Goal: Task Accomplishment & Management: Manage account settings

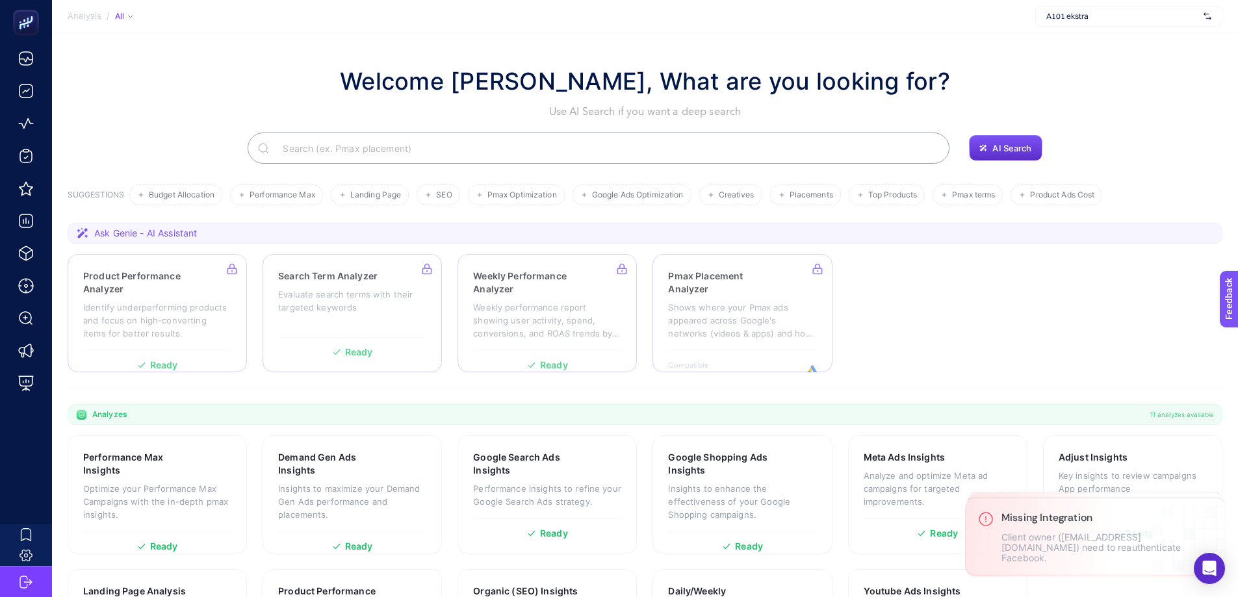
click at [1067, 20] on span "A101 ekstra" at bounding box center [1122, 16] width 152 height 10
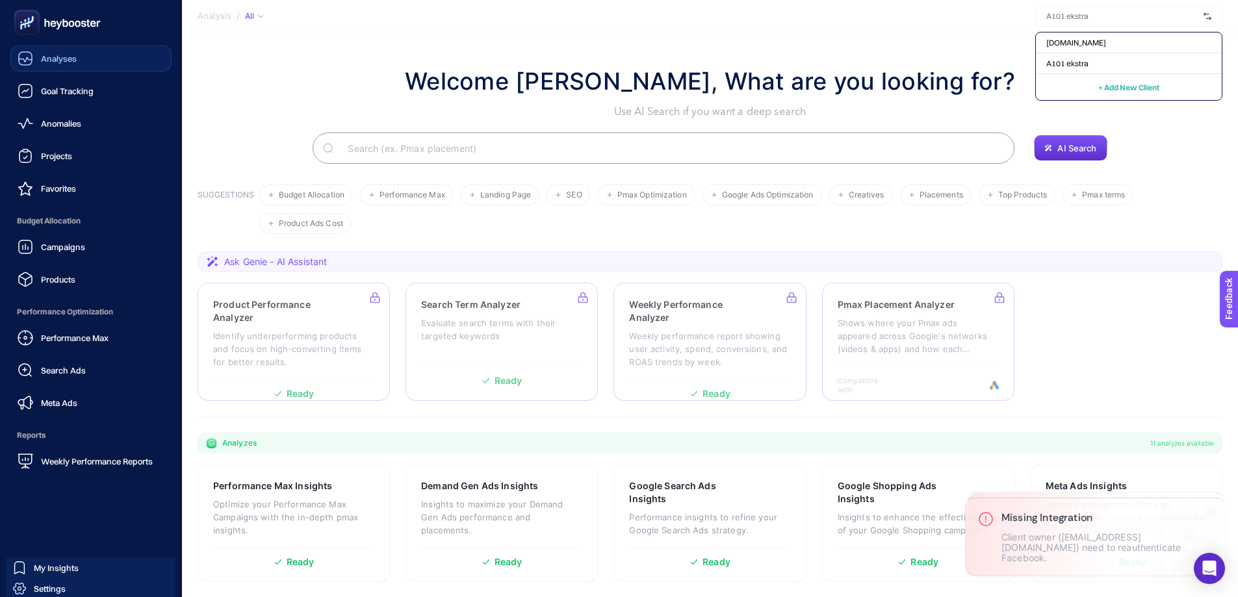
click at [58, 55] on span "Analyses" at bounding box center [59, 58] width 36 height 10
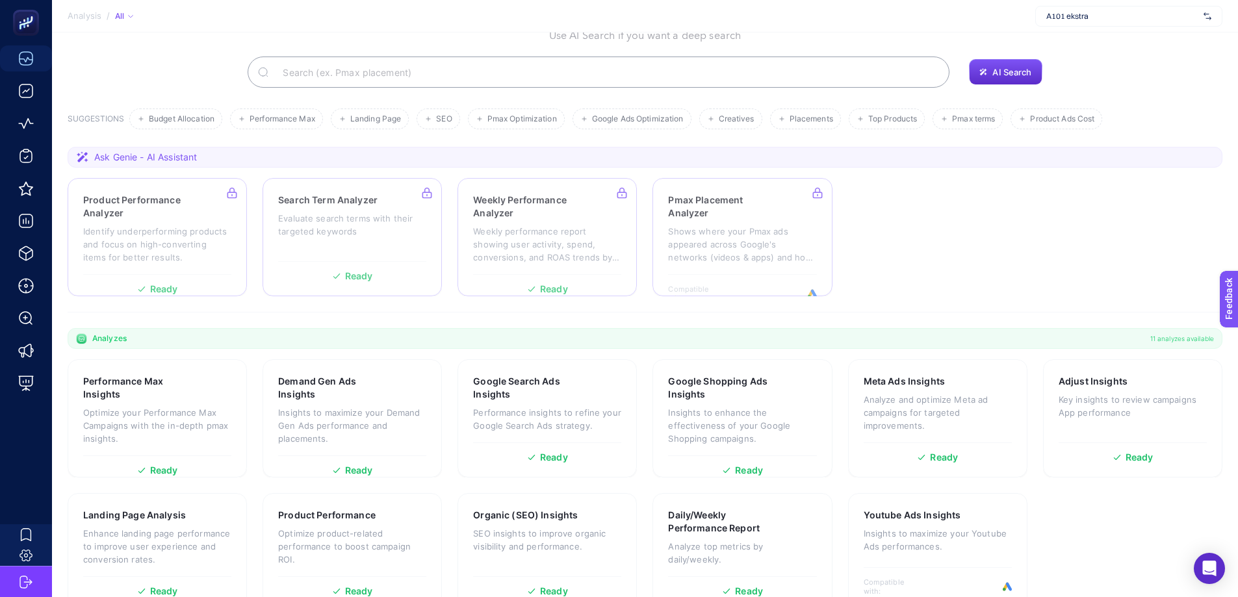
scroll to position [106, 0]
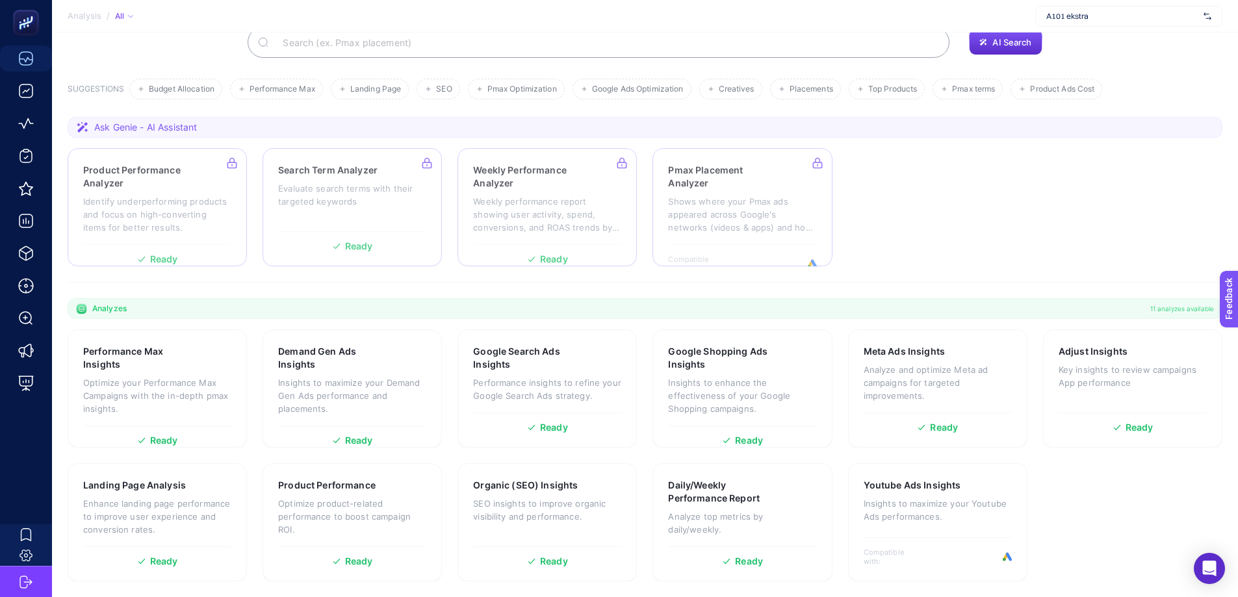
click at [106, 81] on section "SUGGESTIONS Budget Allocation Performance Max Landing Page SEO Pmax Optimizatio…" at bounding box center [645, 89] width 1155 height 21
click at [190, 84] on span "Budget Allocation" at bounding box center [182, 89] width 66 height 10
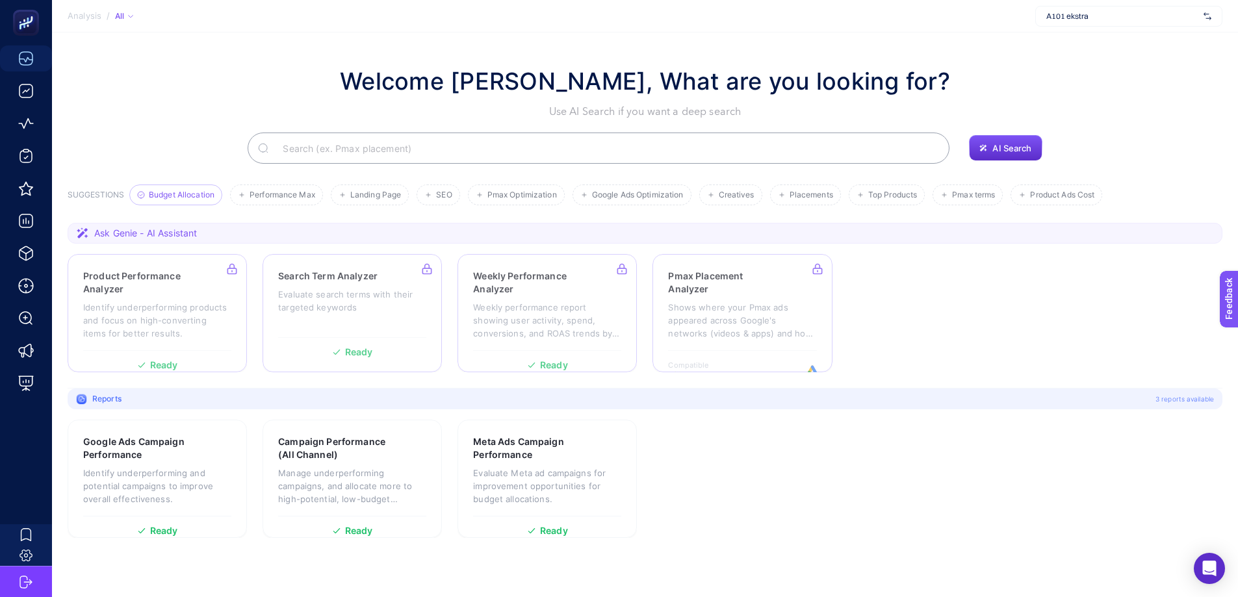
scroll to position [0, 0]
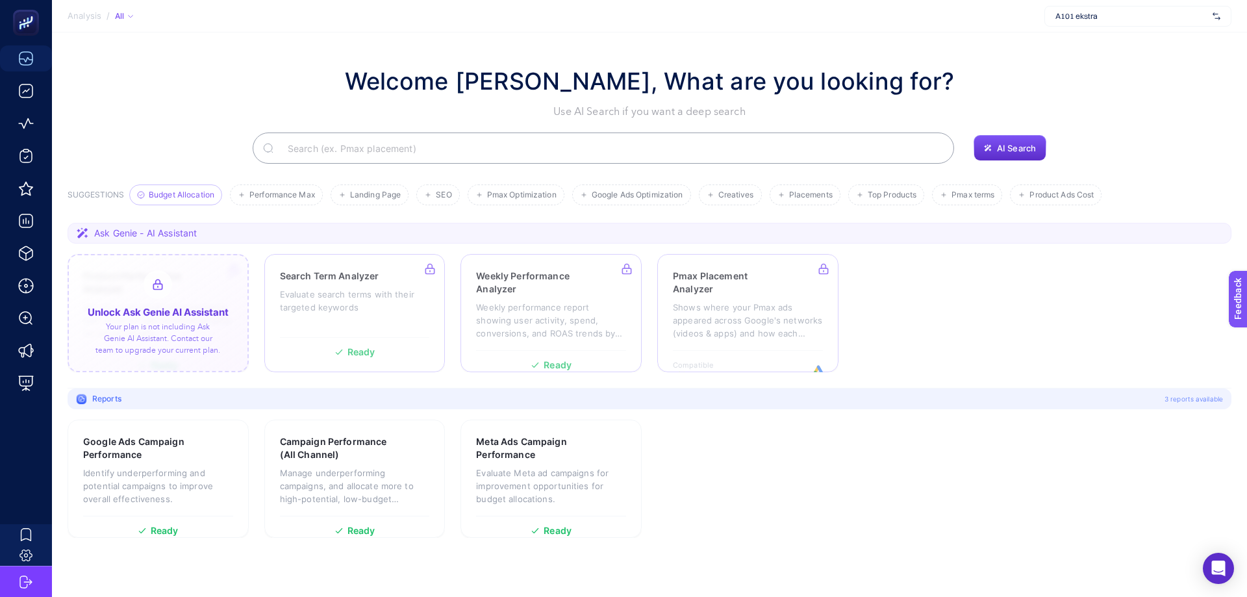
click at [151, 292] on div at bounding box center [158, 313] width 181 height 118
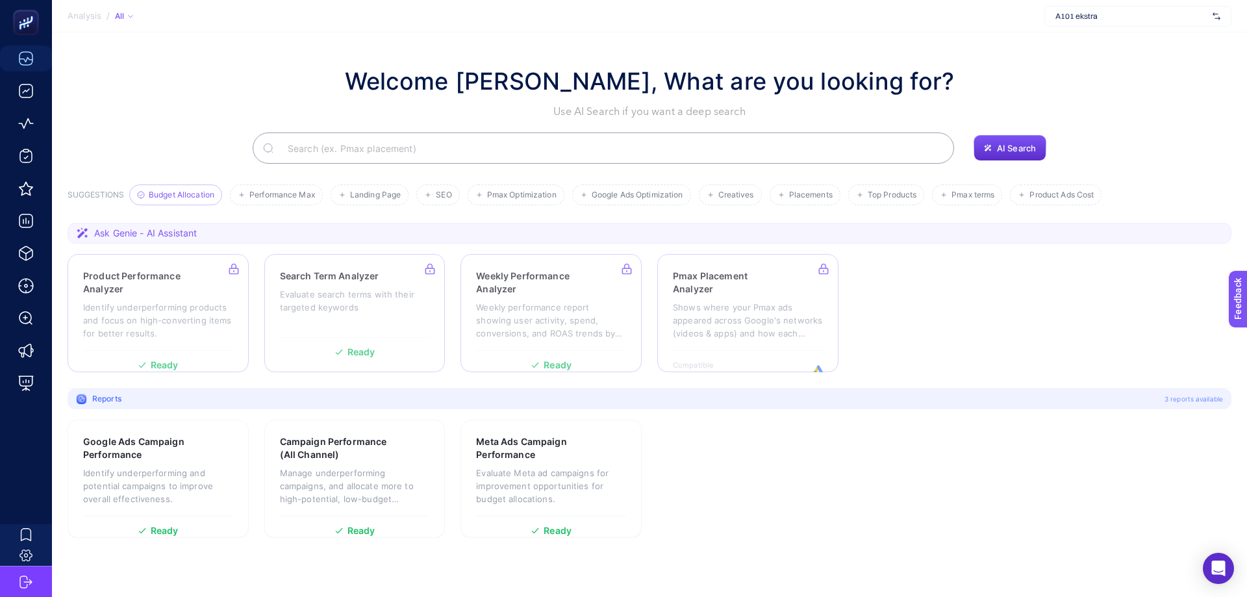
click at [1087, 12] on span "A101 ekstra" at bounding box center [1132, 16] width 152 height 10
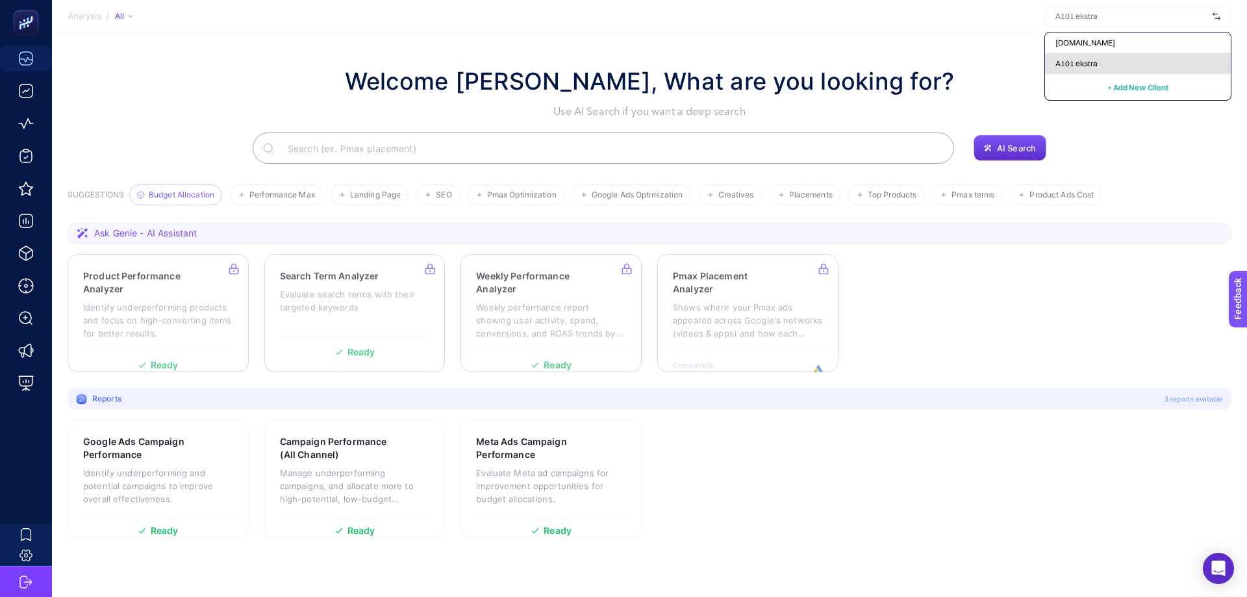
click at [1064, 68] on span "A101 ekstra" at bounding box center [1077, 63] width 42 height 10
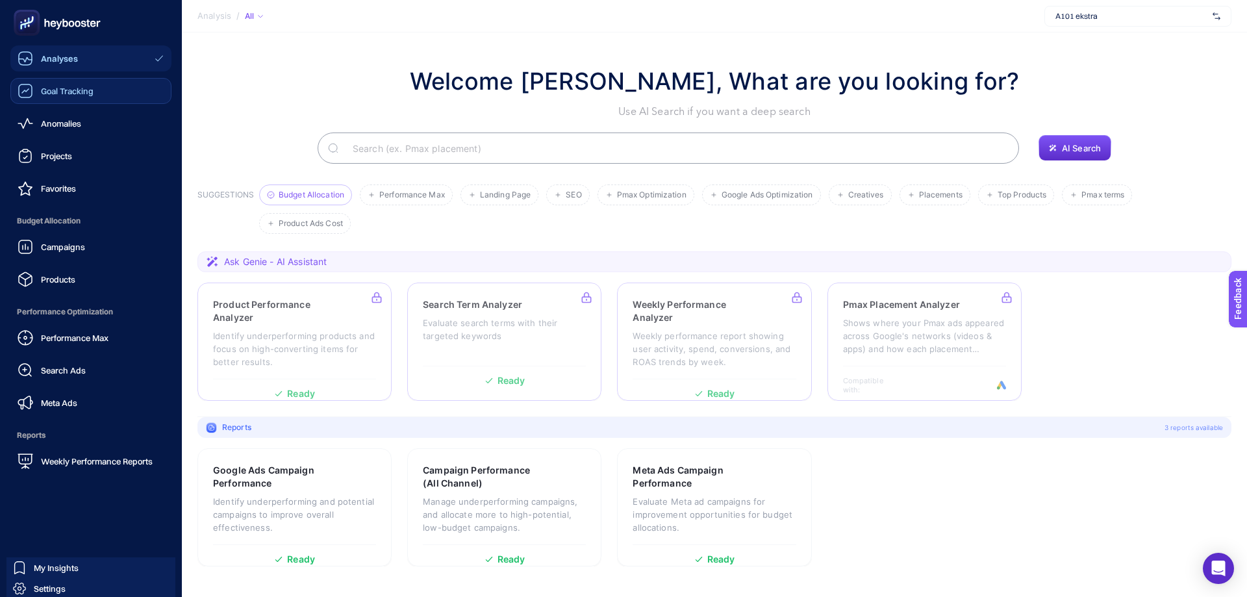
click at [32, 94] on icon at bounding box center [26, 91] width 16 height 16
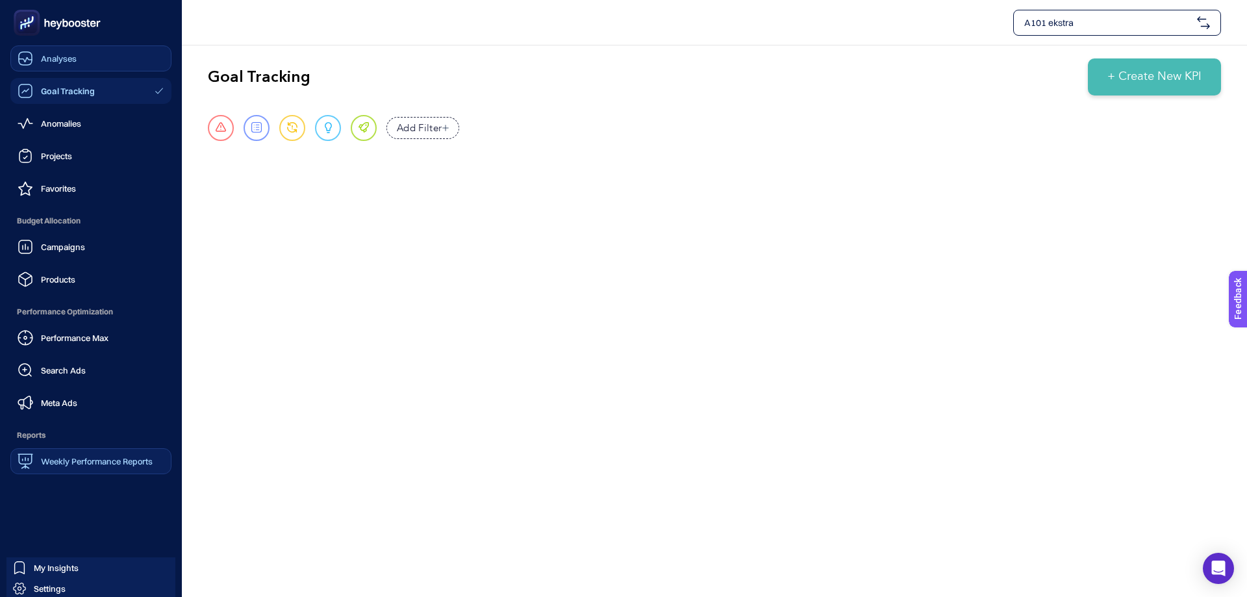
click at [94, 461] on span "Weekly Performance Reports" at bounding box center [97, 461] width 112 height 10
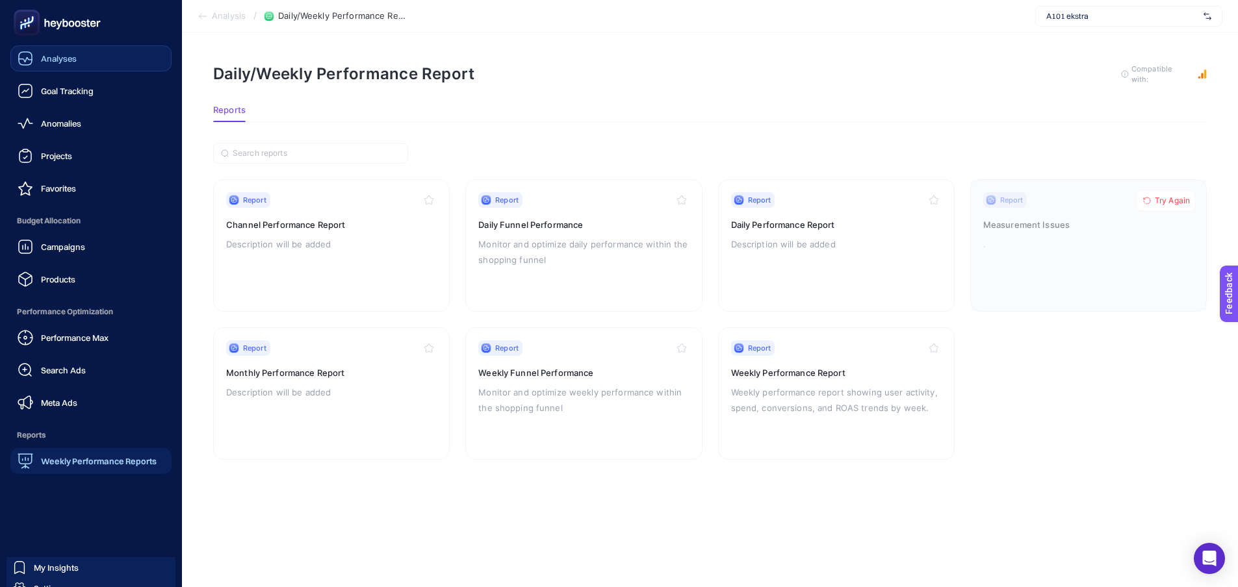
click at [55, 60] on span "Analyses" at bounding box center [59, 58] width 36 height 10
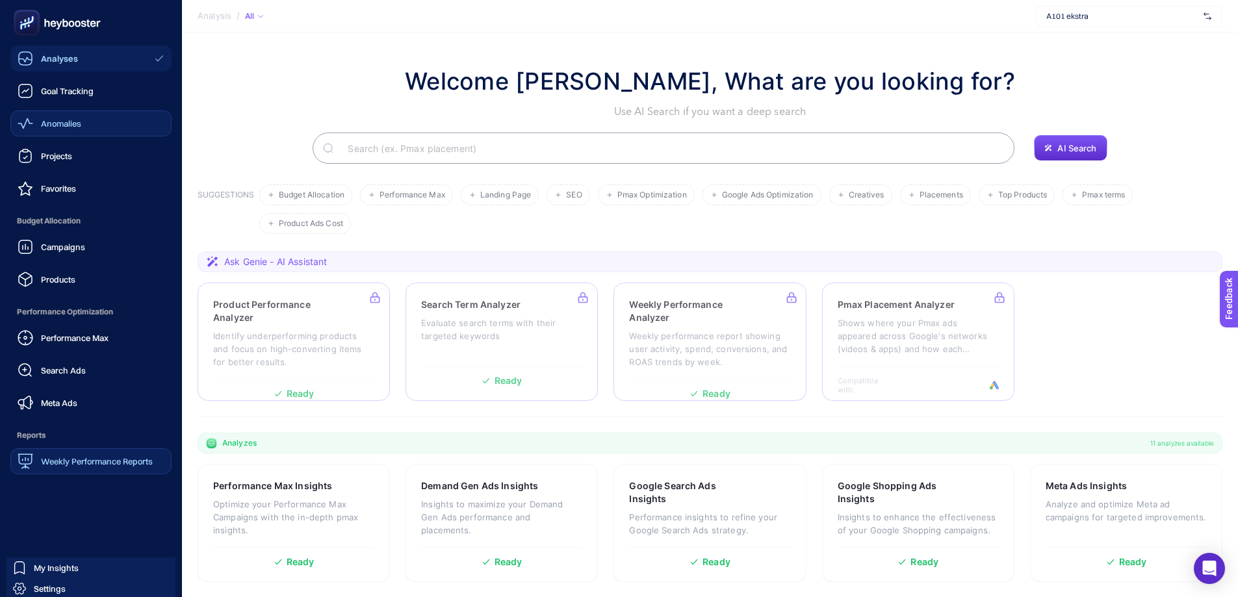
click at [54, 124] on span "Anomalies" at bounding box center [61, 123] width 40 height 10
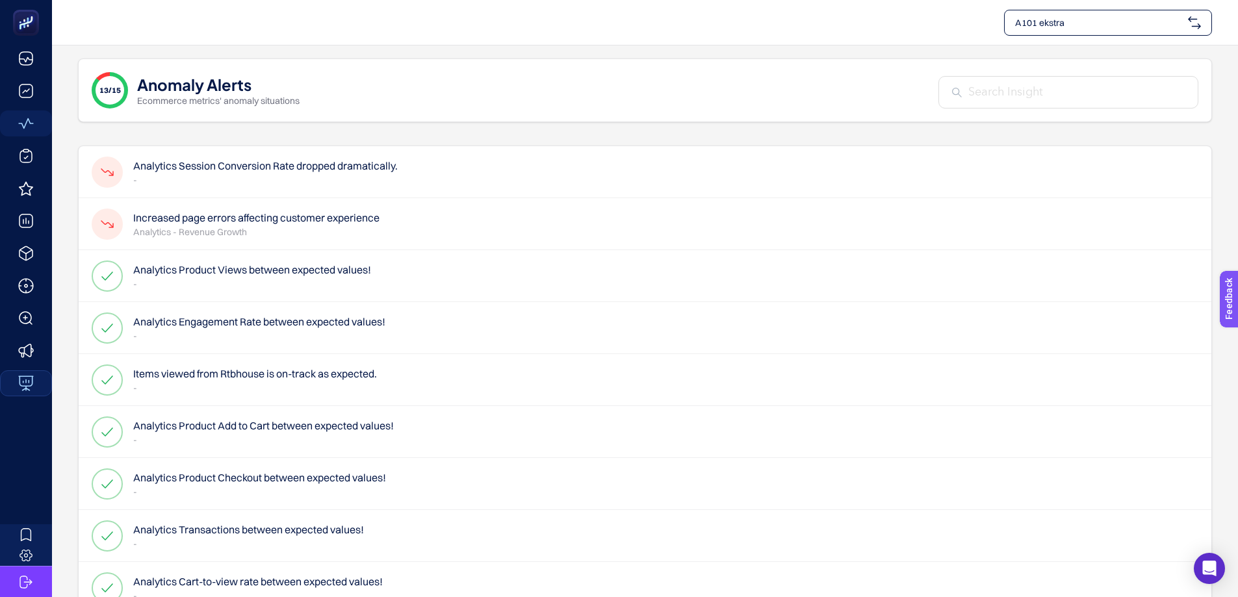
click at [248, 173] on h4 "Analytics Session Conversion Rate dropped dramatically." at bounding box center [265, 166] width 264 height 16
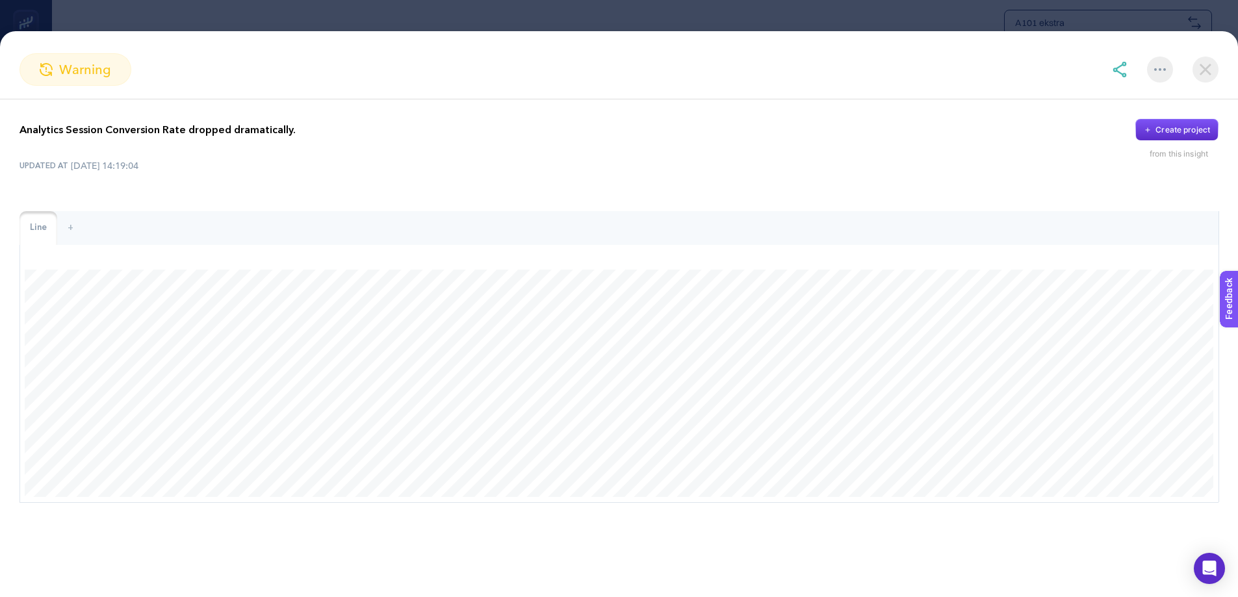
click at [1201, 77] on img at bounding box center [1205, 70] width 26 height 26
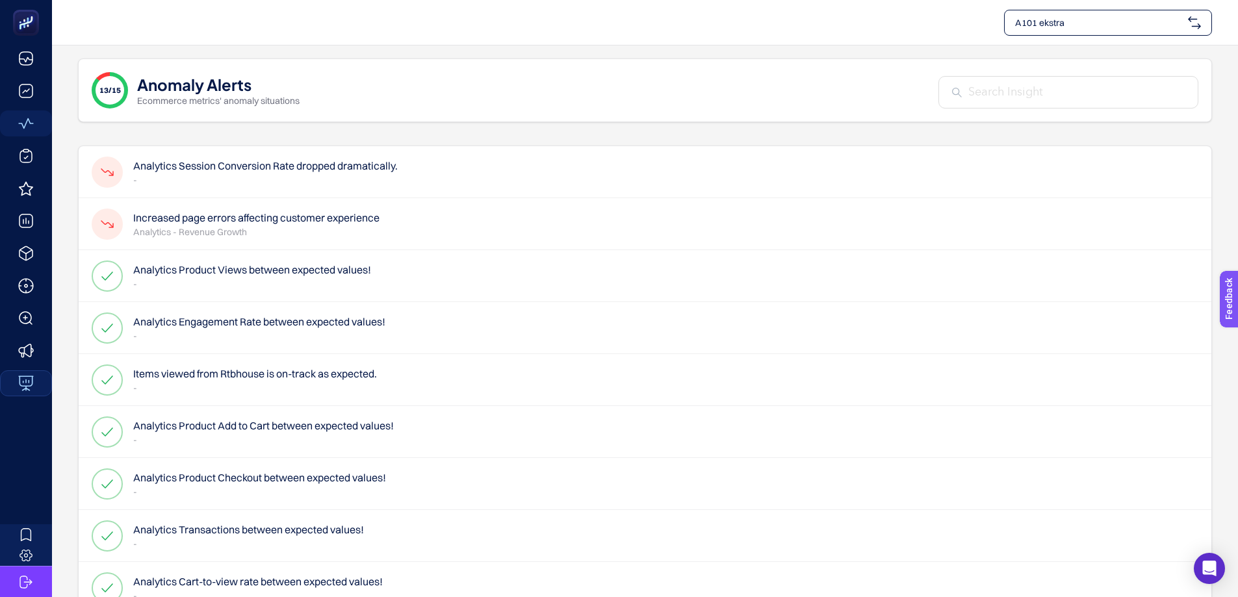
click at [1141, 31] on div "A101 ekstra" at bounding box center [1108, 23] width 208 height 26
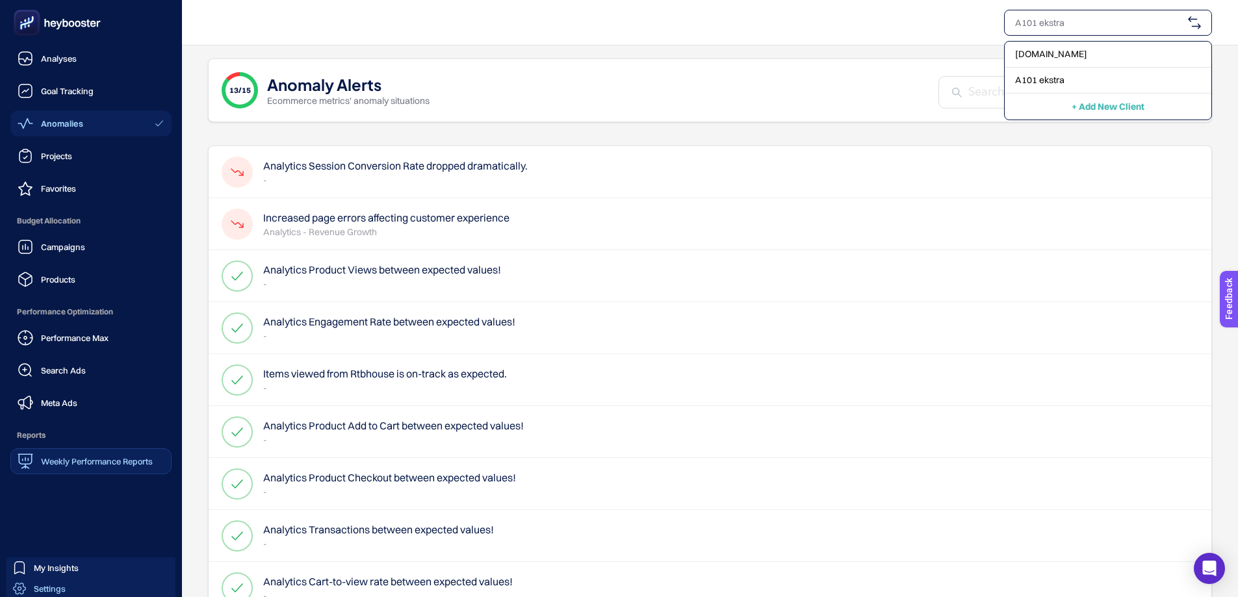
click at [48, 589] on span "Settings" at bounding box center [50, 588] width 32 height 10
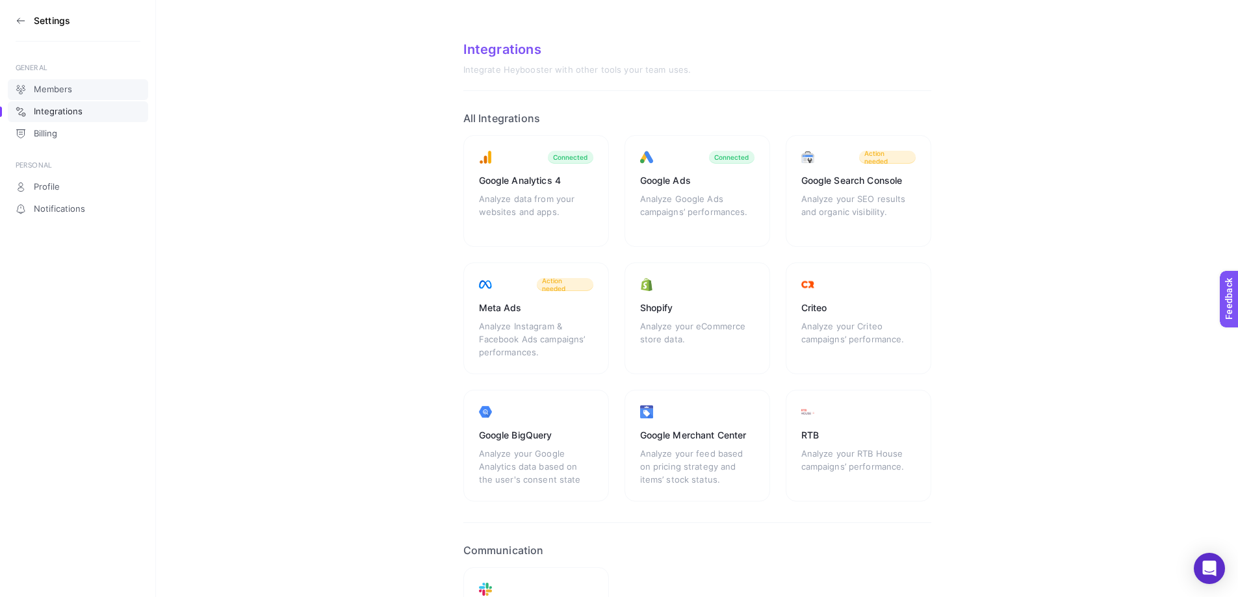
click at [67, 92] on span "Members" at bounding box center [53, 89] width 38 height 10
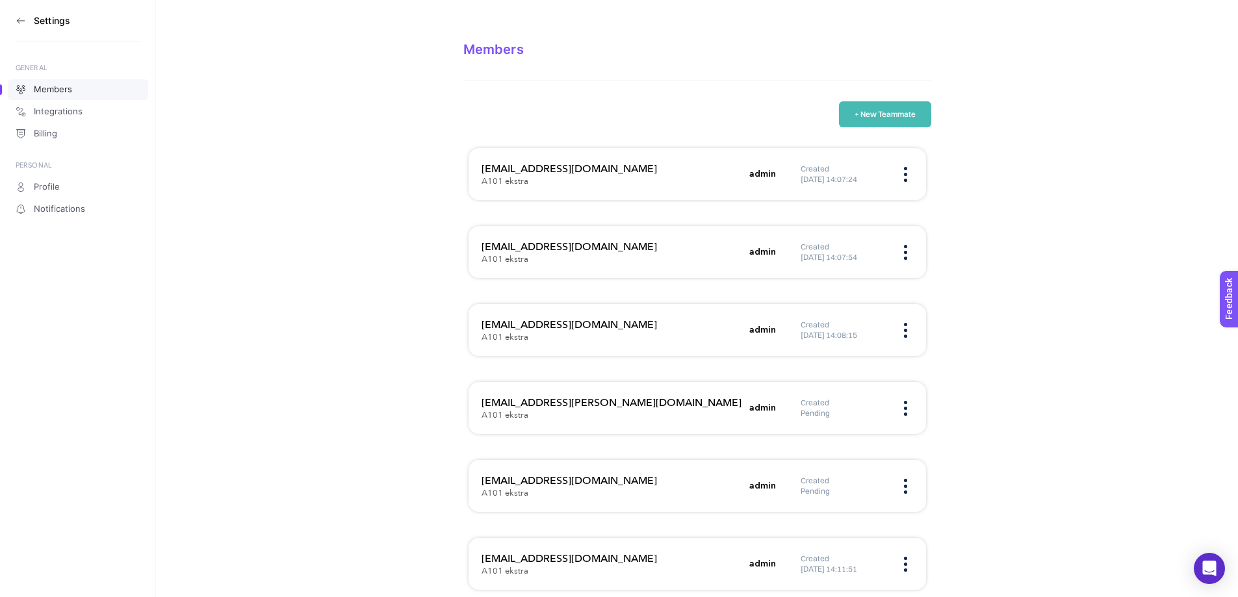
click at [868, 116] on button "+ New Teammate" at bounding box center [885, 114] width 92 height 26
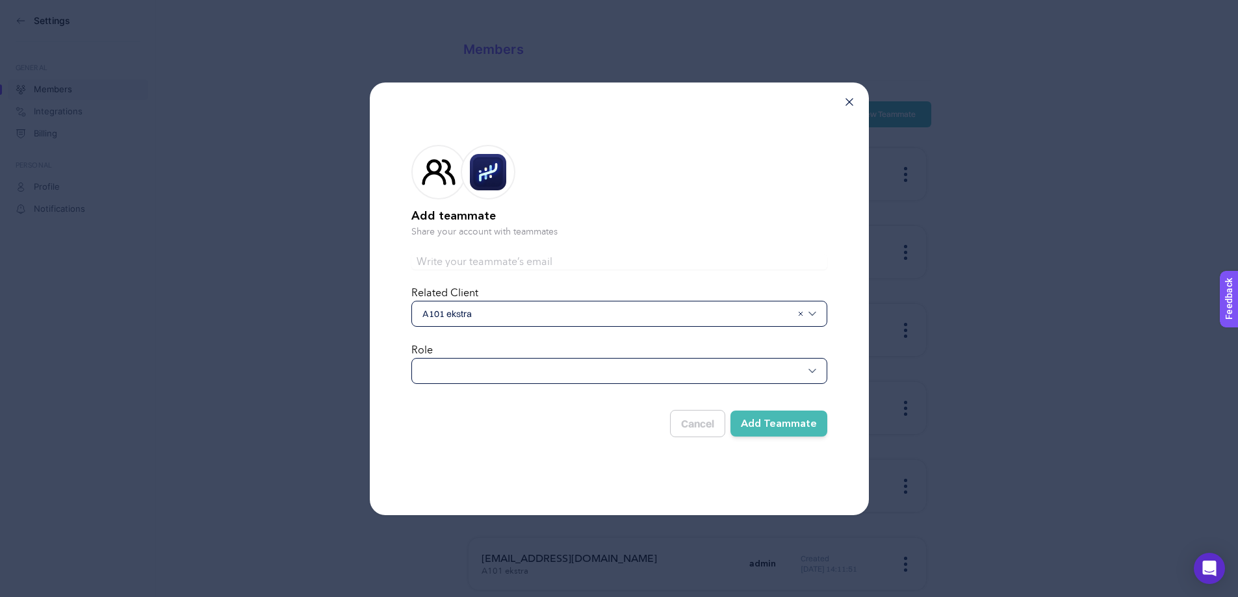
click at [444, 371] on div at bounding box center [619, 371] width 416 height 26
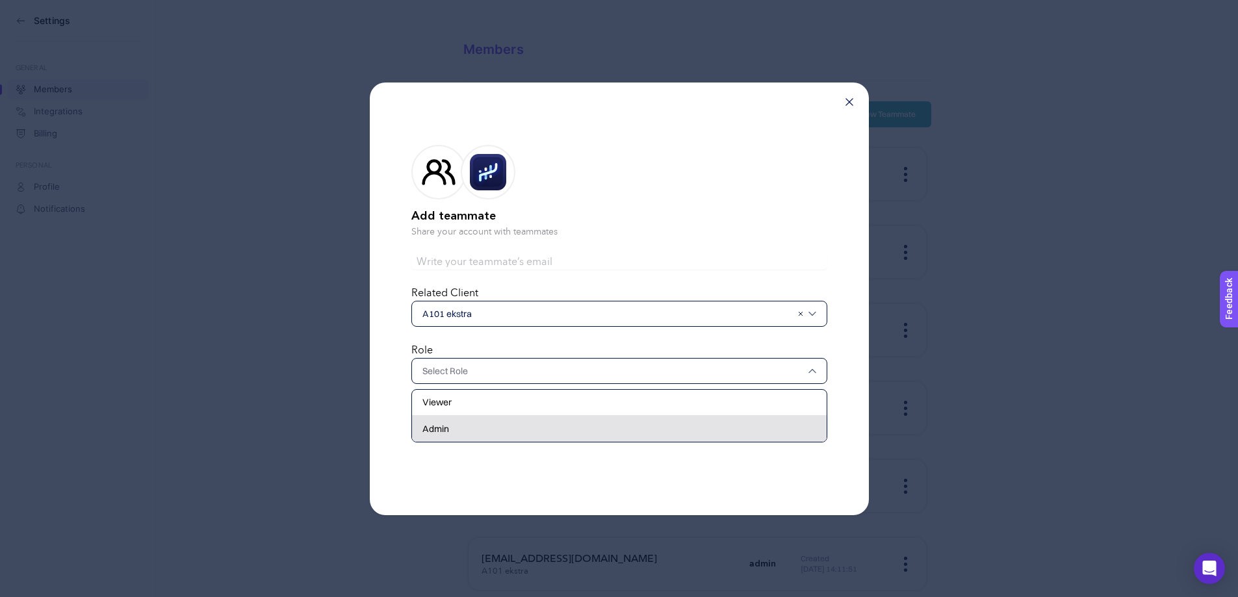
click at [450, 431] on div "Admin" at bounding box center [619, 429] width 415 height 26
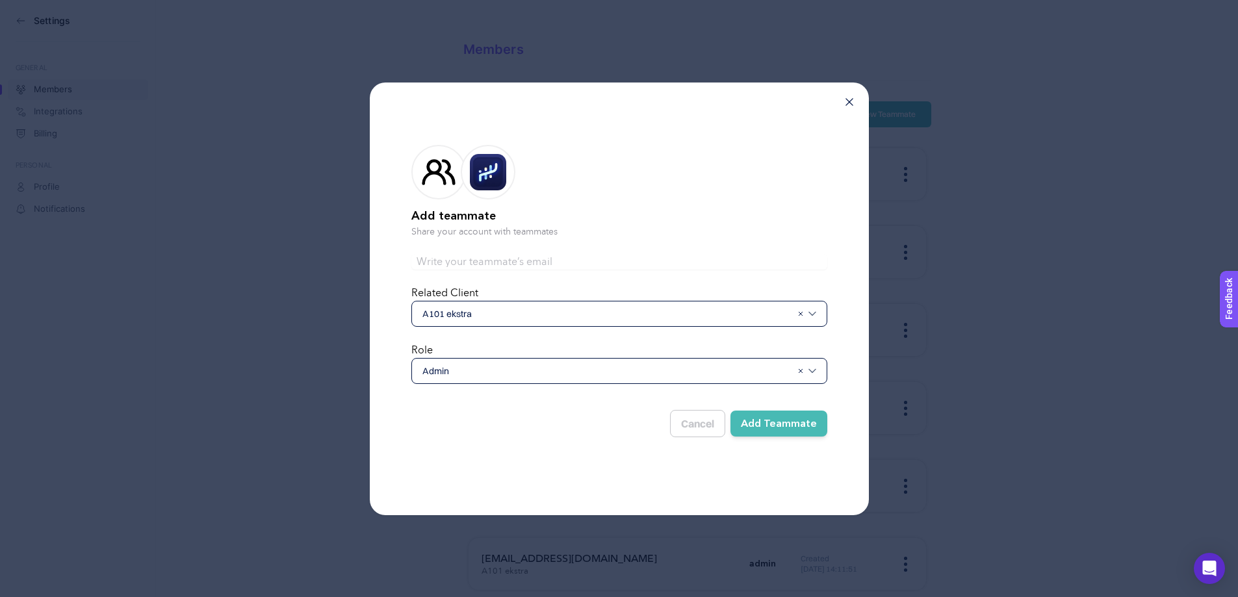
click at [789, 421] on button "Add Teammate" at bounding box center [778, 424] width 97 height 26
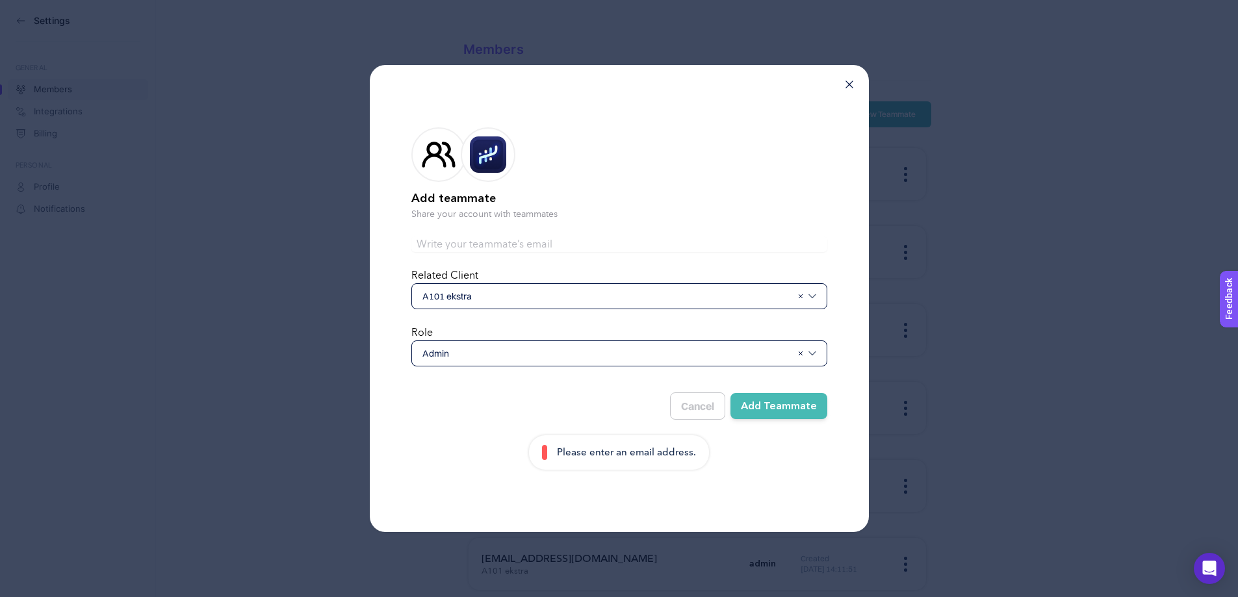
click at [450, 238] on input "text" at bounding box center [619, 244] width 416 height 16
paste input "[EMAIL_ADDRESS][DOMAIN_NAME]"
type input "[EMAIL_ADDRESS][DOMAIN_NAME]"
click at [776, 409] on button "Add Teammate" at bounding box center [778, 406] width 97 height 26
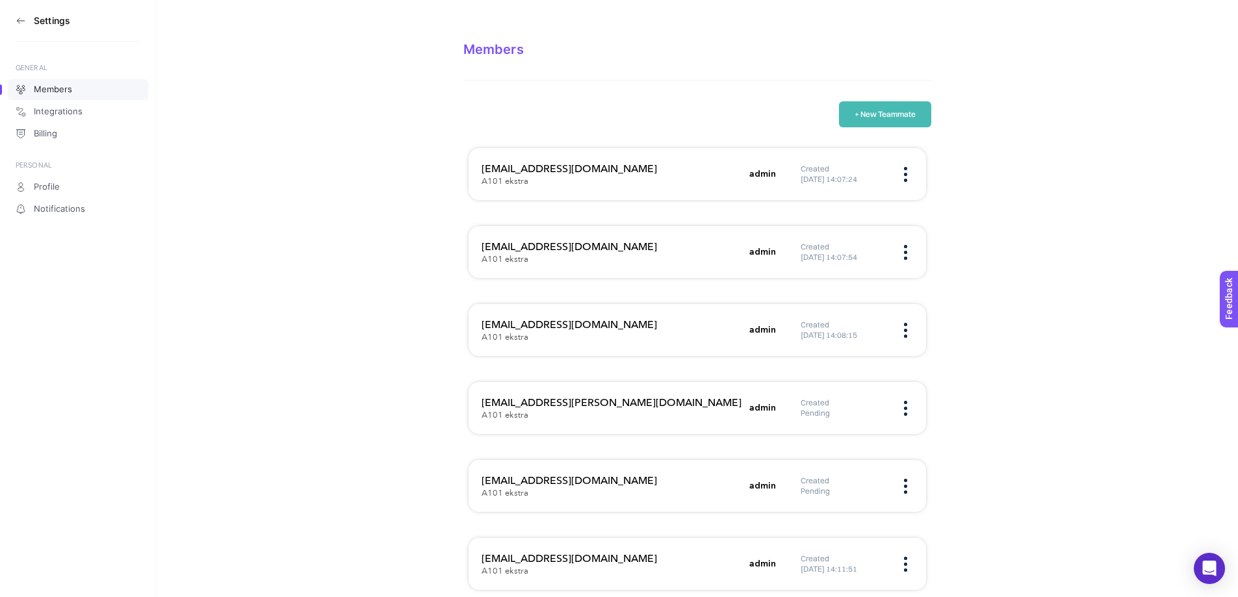
click at [62, 23] on h3 "Settings" at bounding box center [52, 21] width 36 height 10
click at [19, 18] on icon at bounding box center [18, 20] width 3 height 5
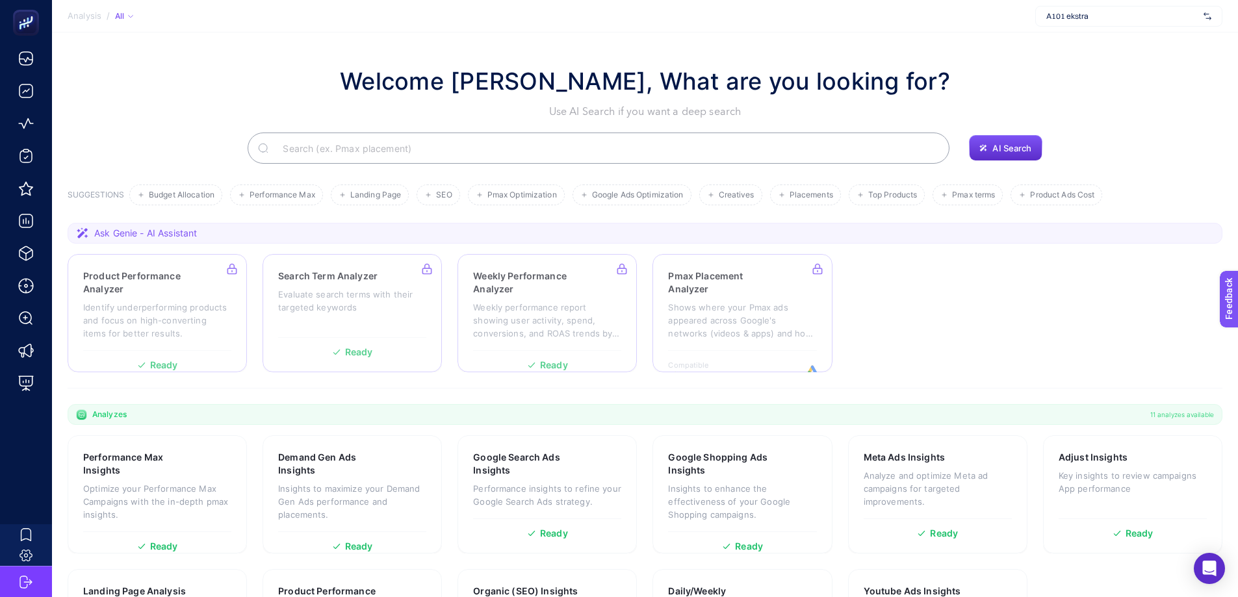
click at [1071, 21] on span "A101 ekstra" at bounding box center [1122, 16] width 152 height 10
click at [1084, 39] on span "[DOMAIN_NAME]" at bounding box center [1076, 43] width 60 height 10
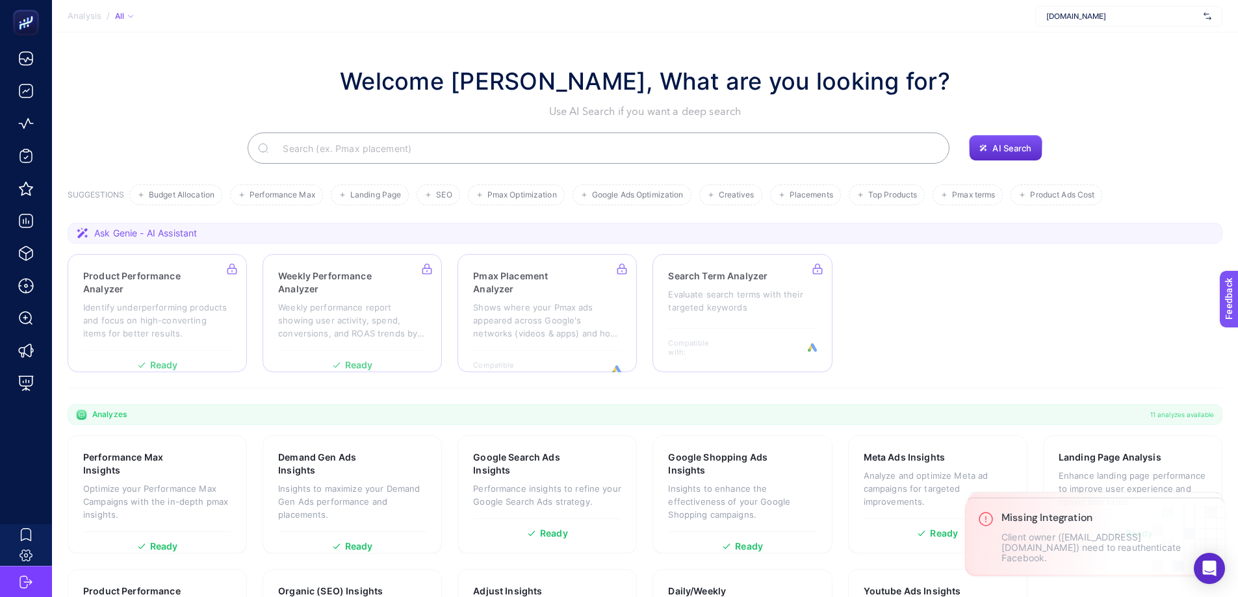
drag, startPoint x: 1084, startPoint y: 40, endPoint x: 189, endPoint y: 94, distance: 896.9
click at [189, 94] on div "Welcome [PERSON_NAME], What are you looking for? Use AI Search if you want a de…" at bounding box center [645, 92] width 1155 height 56
click at [1091, 16] on span "[DOMAIN_NAME]" at bounding box center [1122, 16] width 152 height 10
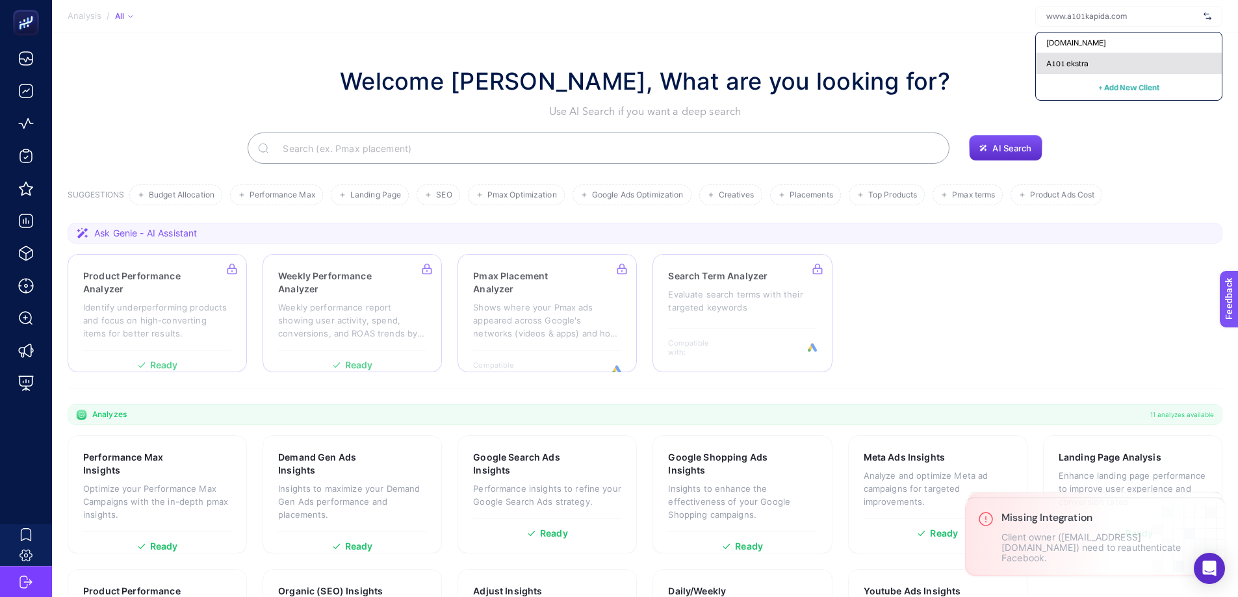
click at [1084, 68] on span "A101 ekstra" at bounding box center [1067, 63] width 42 height 10
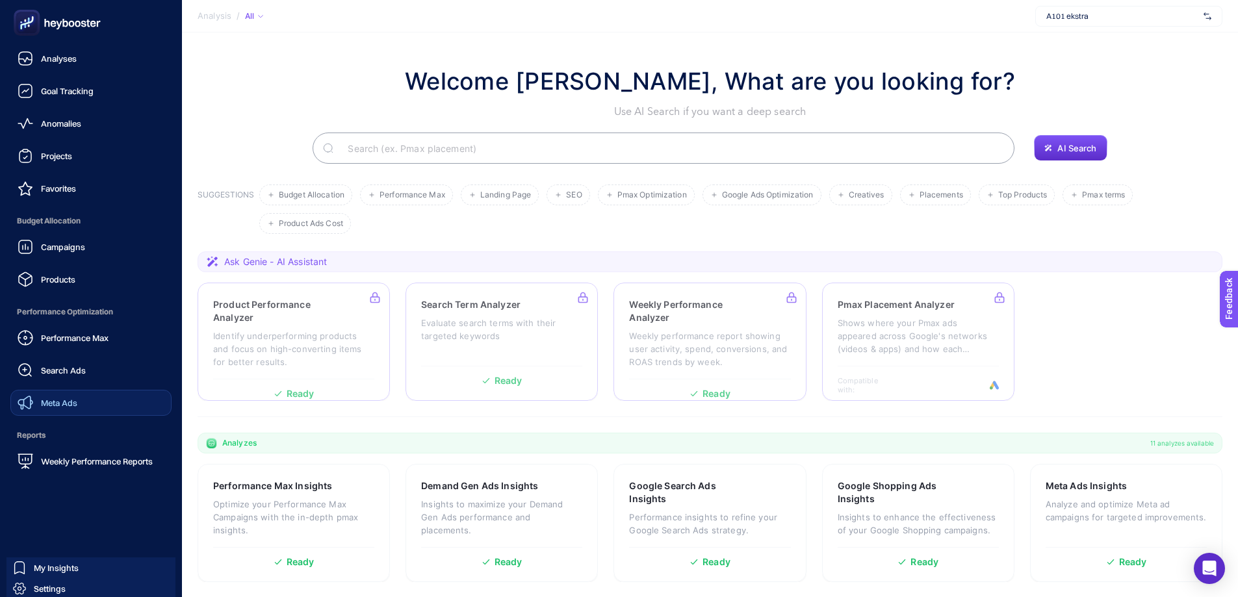
click at [69, 400] on span "Meta Ads" at bounding box center [59, 403] width 36 height 10
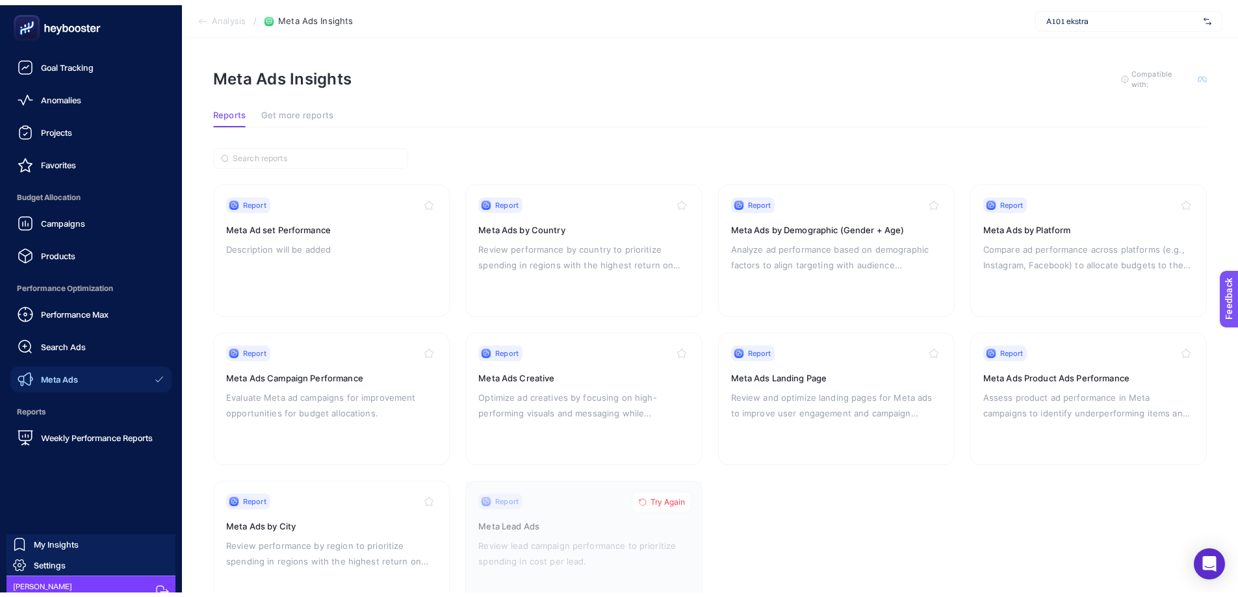
scroll to position [43, 0]
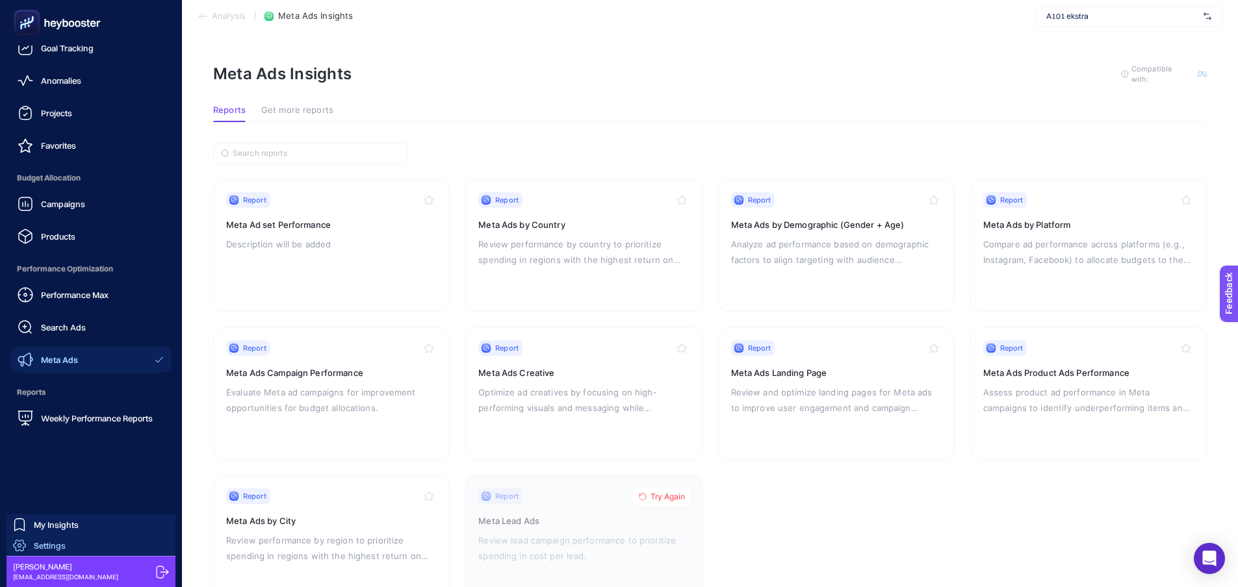
click at [54, 550] on span "Settings" at bounding box center [50, 546] width 32 height 10
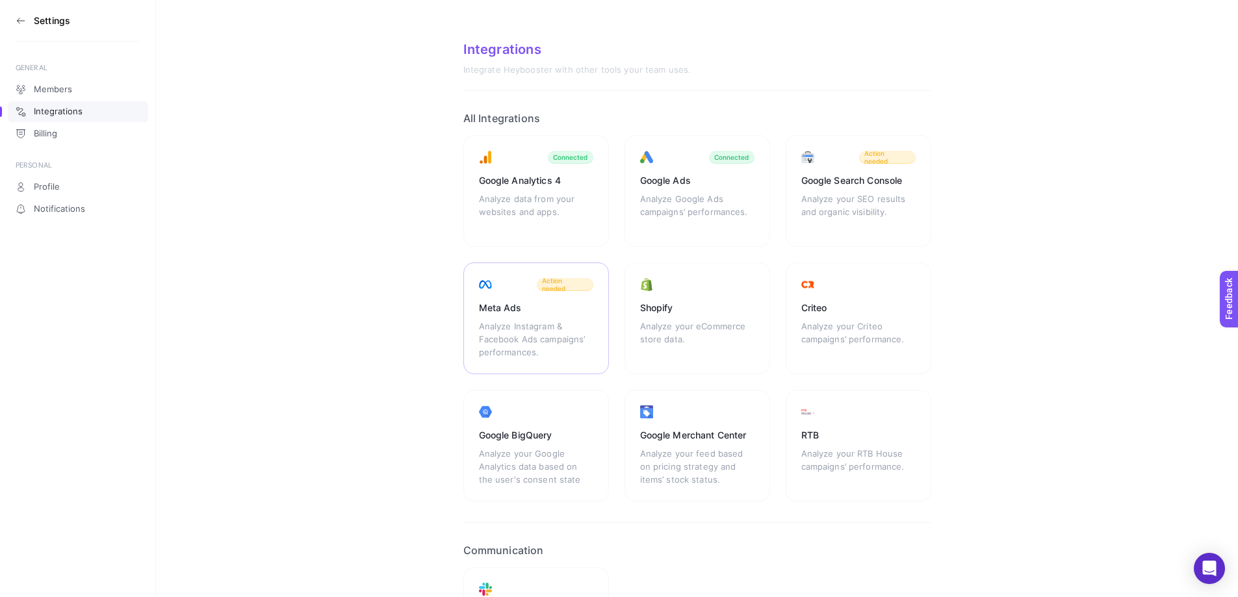
click at [546, 299] on div "Meta Ads Analyze Instagram & Facebook Ads campaigns’ performances. Action needed" at bounding box center [536, 318] width 146 height 112
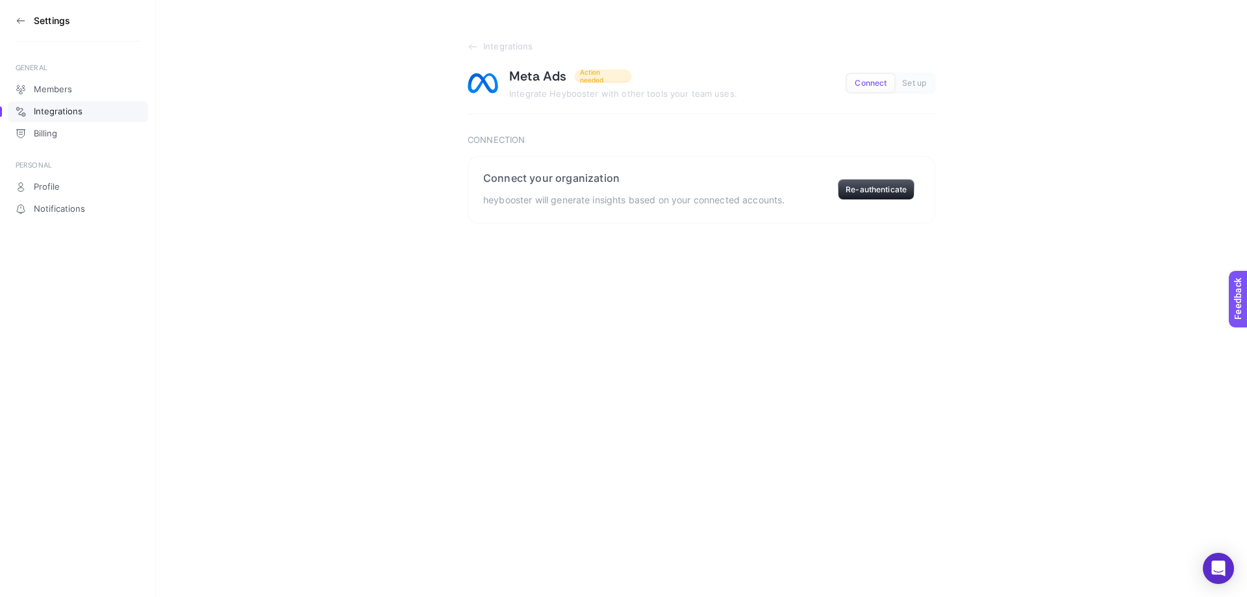
drag, startPoint x: 669, startPoint y: 281, endPoint x: 667, endPoint y: 270, distance: 11.1
click at [669, 277] on div "Settings GENERAL Members Integrations Billing PERSONAL Profile Notifications In…" at bounding box center [623, 298] width 1247 height 597
click at [23, 23] on icon at bounding box center [21, 21] width 10 height 10
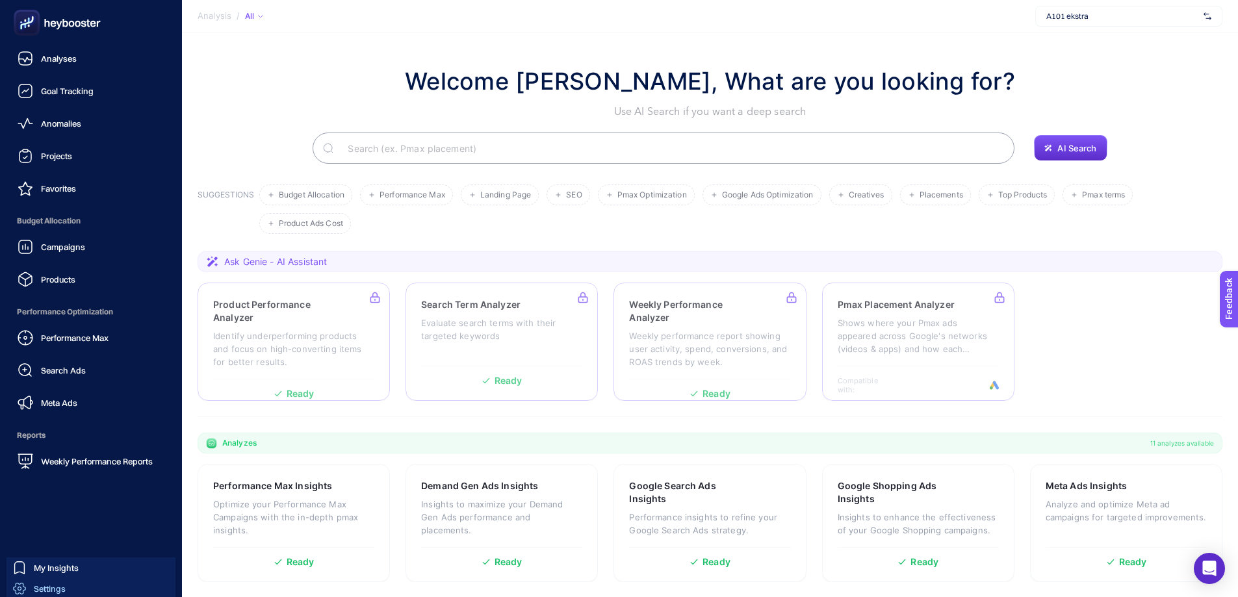
click at [58, 585] on span "Settings" at bounding box center [50, 588] width 32 height 10
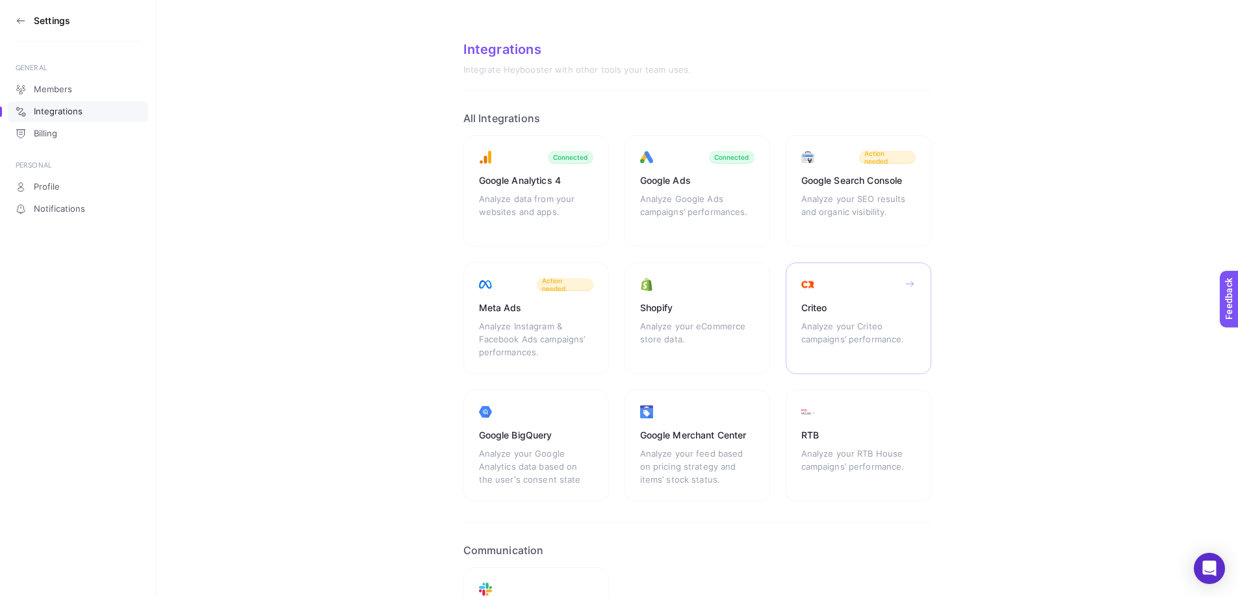
click at [865, 311] on div "Criteo" at bounding box center [858, 307] width 114 height 13
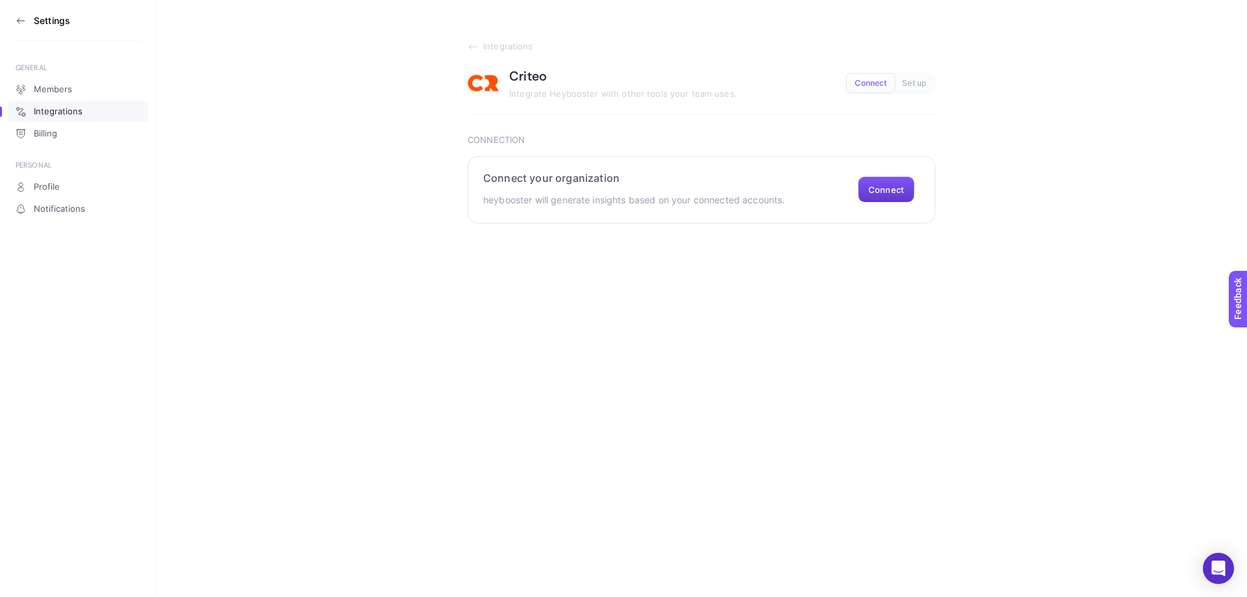
click at [907, 190] on button "Connect" at bounding box center [886, 190] width 57 height 26
drag, startPoint x: 871, startPoint y: 199, endPoint x: 883, endPoint y: 185, distance: 19.0
click at [871, 198] on button "Connect" at bounding box center [886, 190] width 57 height 26
click at [887, 182] on button "Connect" at bounding box center [886, 190] width 57 height 26
click at [928, 73] on div "Connect Set up" at bounding box center [891, 83] width 90 height 21
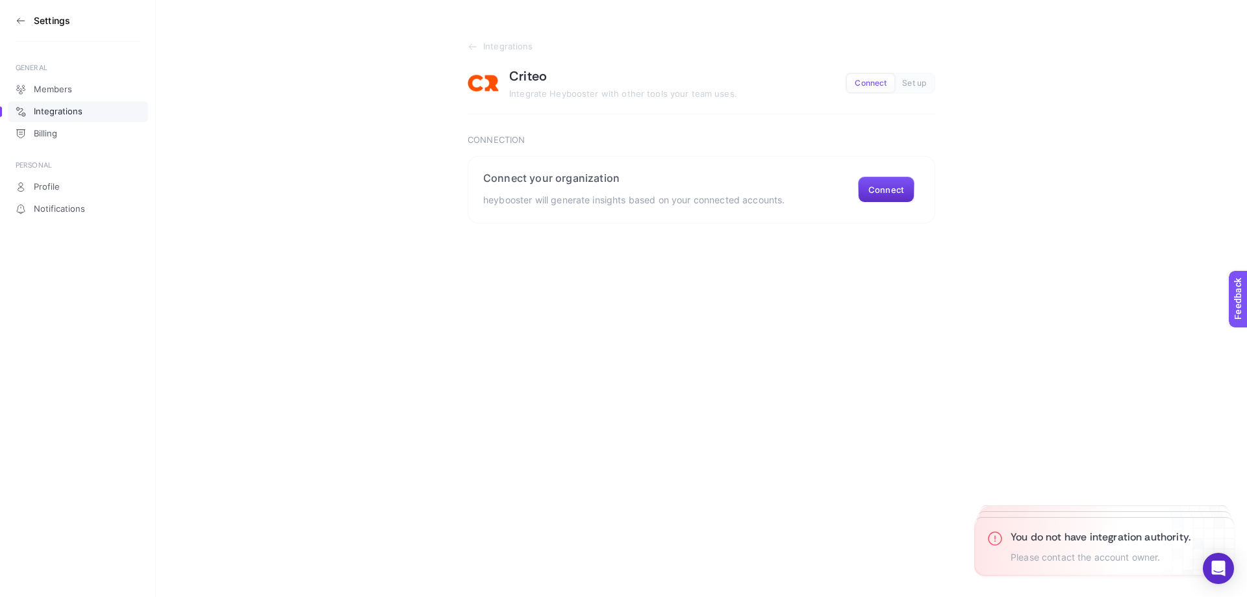
click at [913, 80] on span "Set up" at bounding box center [914, 84] width 24 height 10
click at [907, 180] on button "Connect" at bounding box center [886, 190] width 57 height 26
click at [904, 192] on button "Connect" at bounding box center [886, 190] width 57 height 26
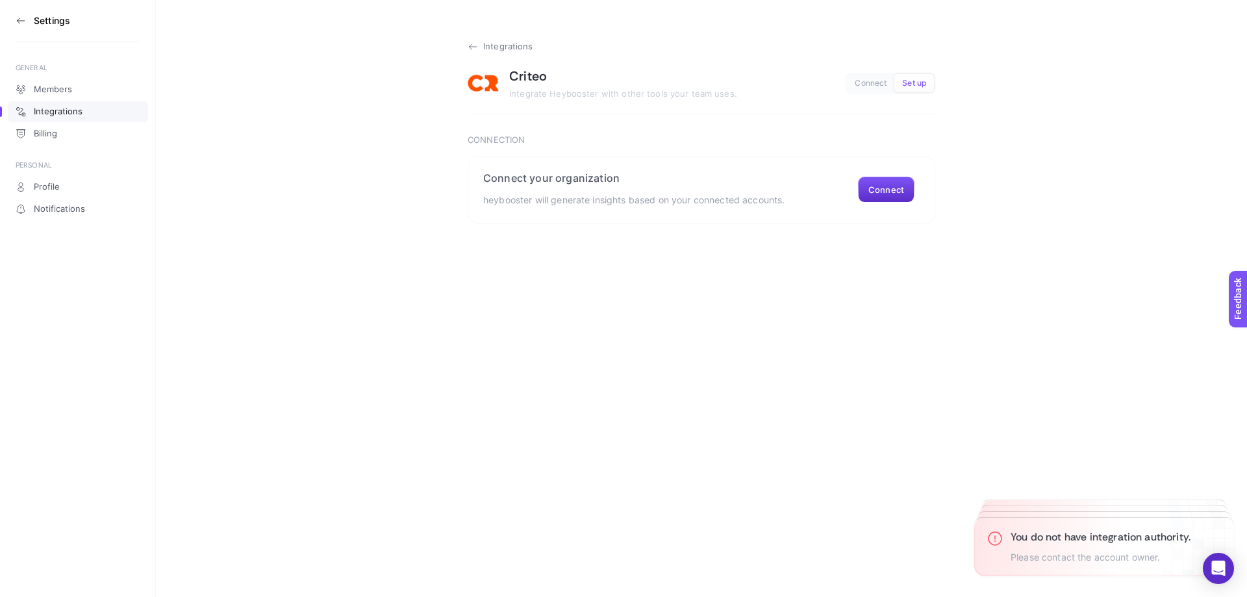
click at [473, 47] on icon at bounding box center [472, 47] width 7 height 0
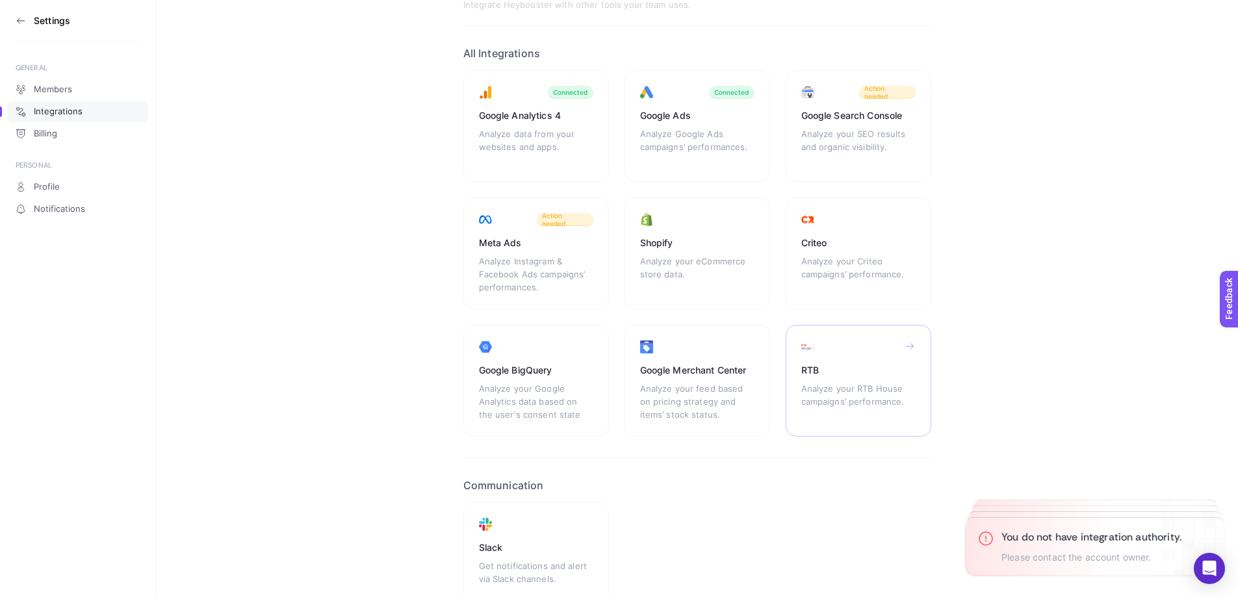
scroll to position [144, 0]
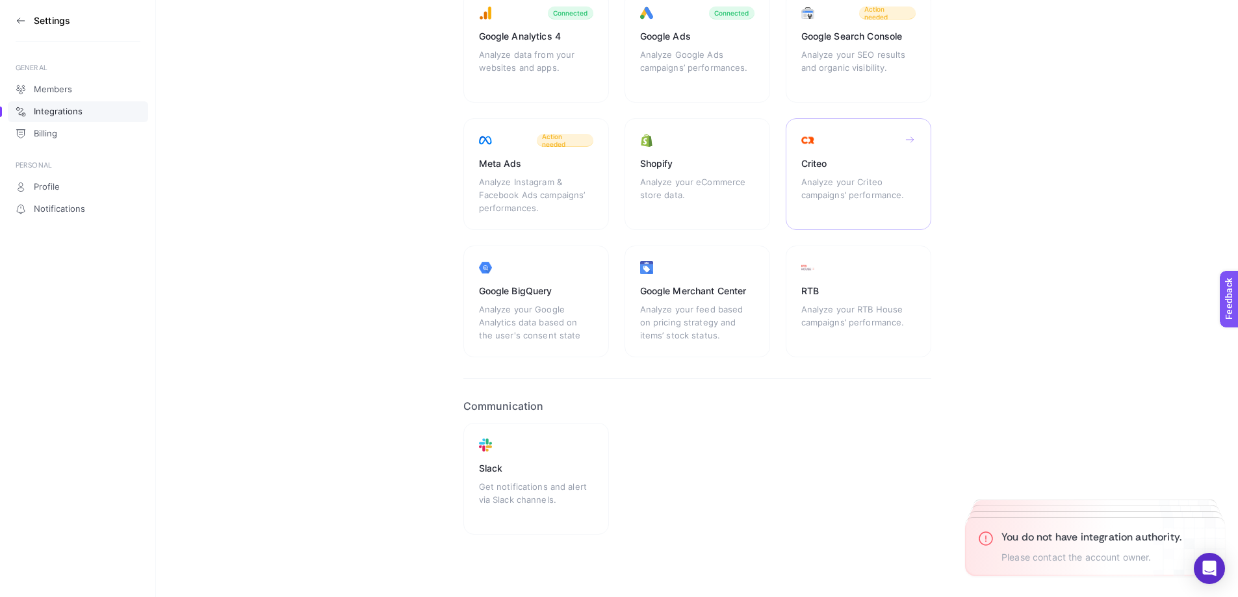
click at [865, 183] on div "Analyze your Criteo campaigns’ performance." at bounding box center [858, 194] width 114 height 39
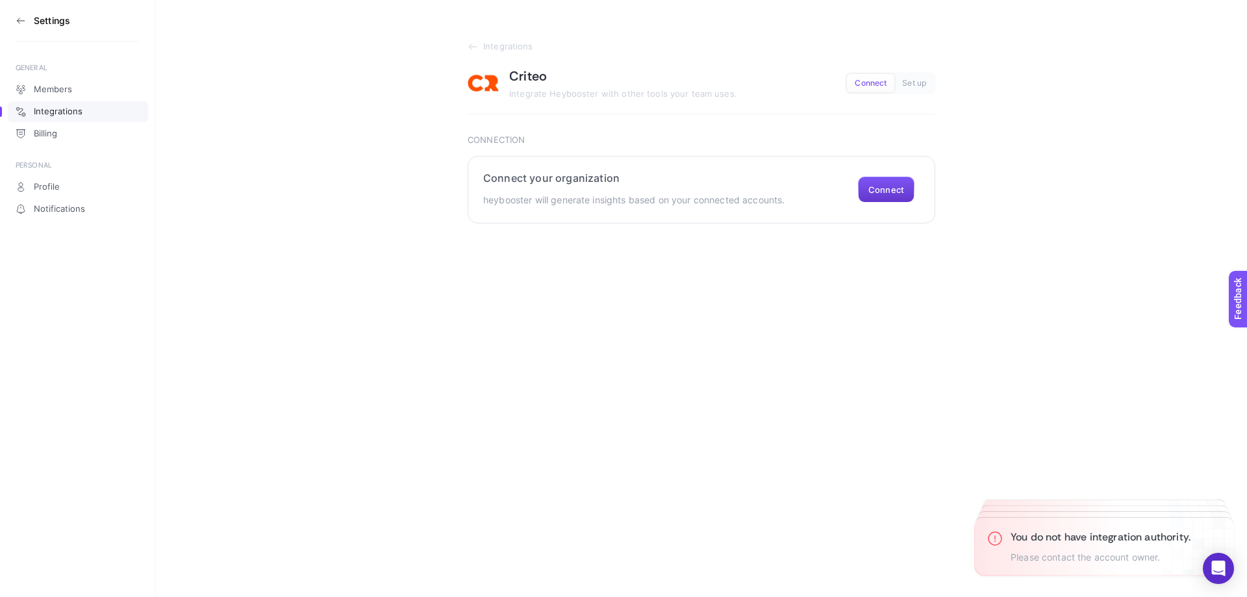
click at [880, 190] on button "Connect" at bounding box center [886, 190] width 57 height 26
click at [585, 325] on div "Settings GENERAL Members Integrations Billing PERSONAL Profile Notifications In…" at bounding box center [623, 298] width 1247 height 597
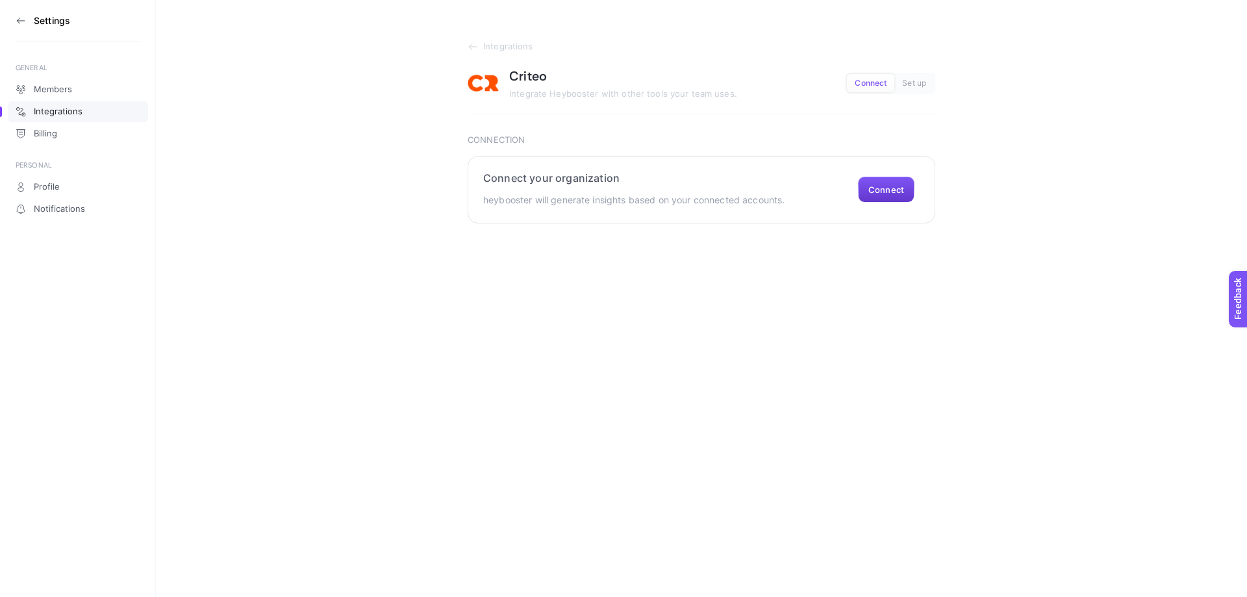
click at [899, 196] on button "Connect" at bounding box center [886, 190] width 57 height 26
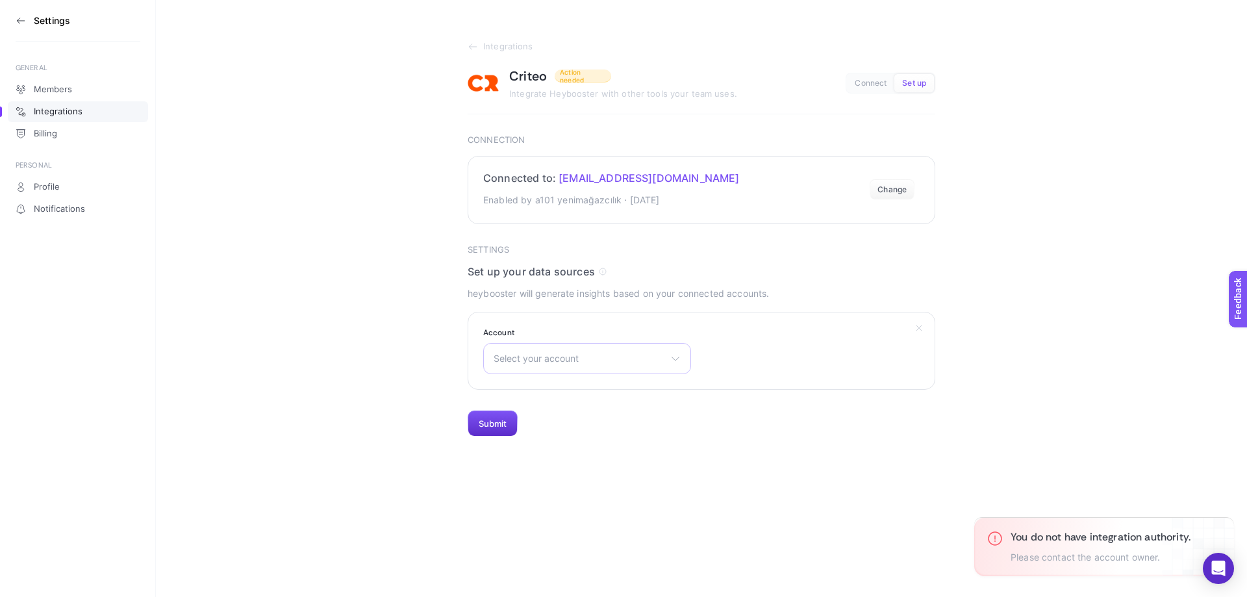
click at [638, 360] on span "Select your account" at bounding box center [580, 358] width 172 height 10
click at [528, 418] on span "A 101 TR" at bounding box center [513, 416] width 38 height 10
click at [478, 426] on button "Submit" at bounding box center [493, 424] width 50 height 26
click at [505, 425] on button "Submit" at bounding box center [493, 424] width 50 height 26
click at [470, 422] on button "Submit" at bounding box center [493, 424] width 50 height 26
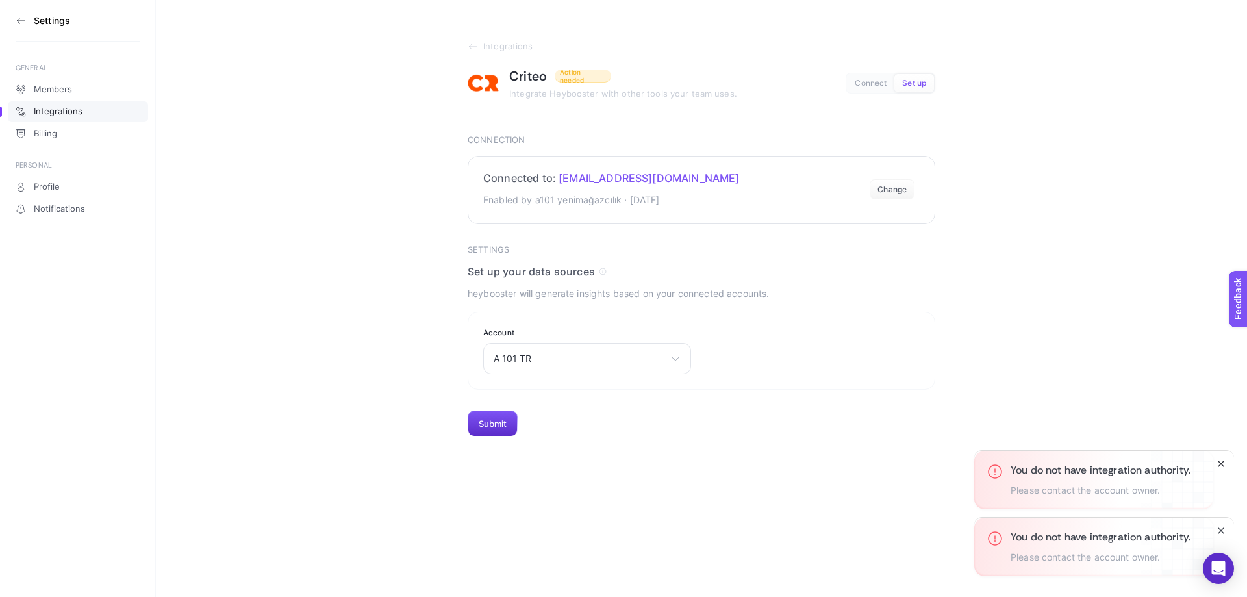
click at [1221, 464] on line "Close" at bounding box center [1221, 463] width 5 height 5
click at [468, 46] on icon at bounding box center [473, 47] width 10 height 10
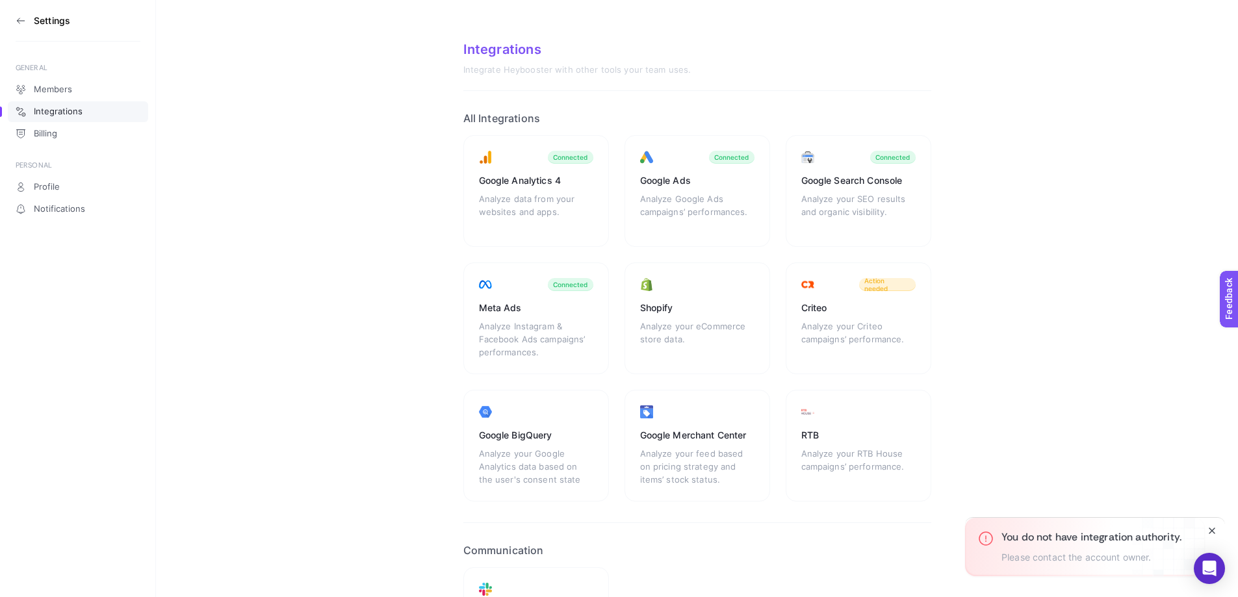
click at [1065, 338] on section "Integrations Integrate Heybooster with other tools your team uses. All Integrat…" at bounding box center [697, 370] width 1082 height 741
click at [321, 427] on section "Integrations Integrate Heybooster with other tools your team uses. All Integrat…" at bounding box center [697, 370] width 1082 height 741
click at [303, 350] on section "Integrations Integrate Heybooster with other tools your team uses. All Integrat…" at bounding box center [697, 370] width 1082 height 741
